Goal: Task Accomplishment & Management: Complete application form

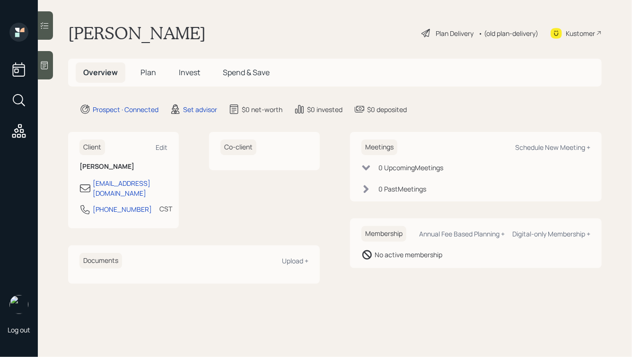
click at [50, 61] on div at bounding box center [45, 65] width 15 height 28
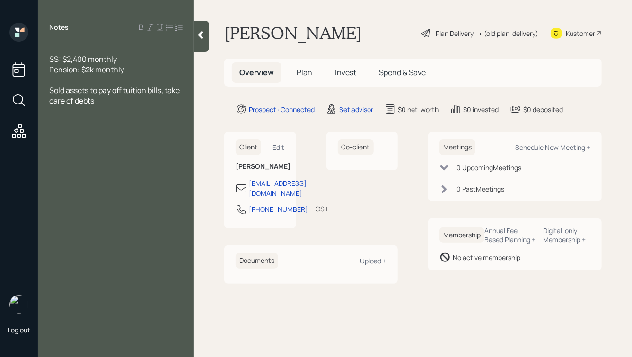
click at [199, 33] on icon at bounding box center [200, 34] width 9 height 9
